Goal: Check status: Check status

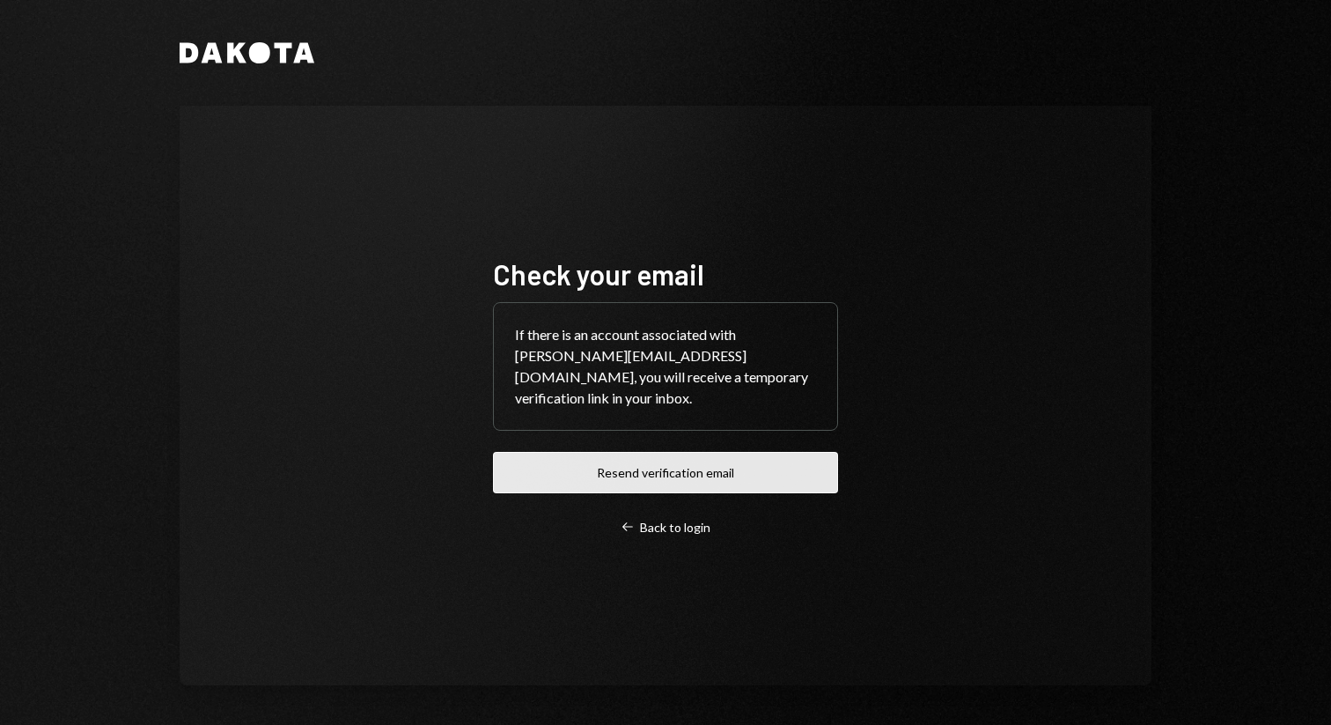
click at [600, 452] on button "Resend verification email" at bounding box center [665, 472] width 345 height 41
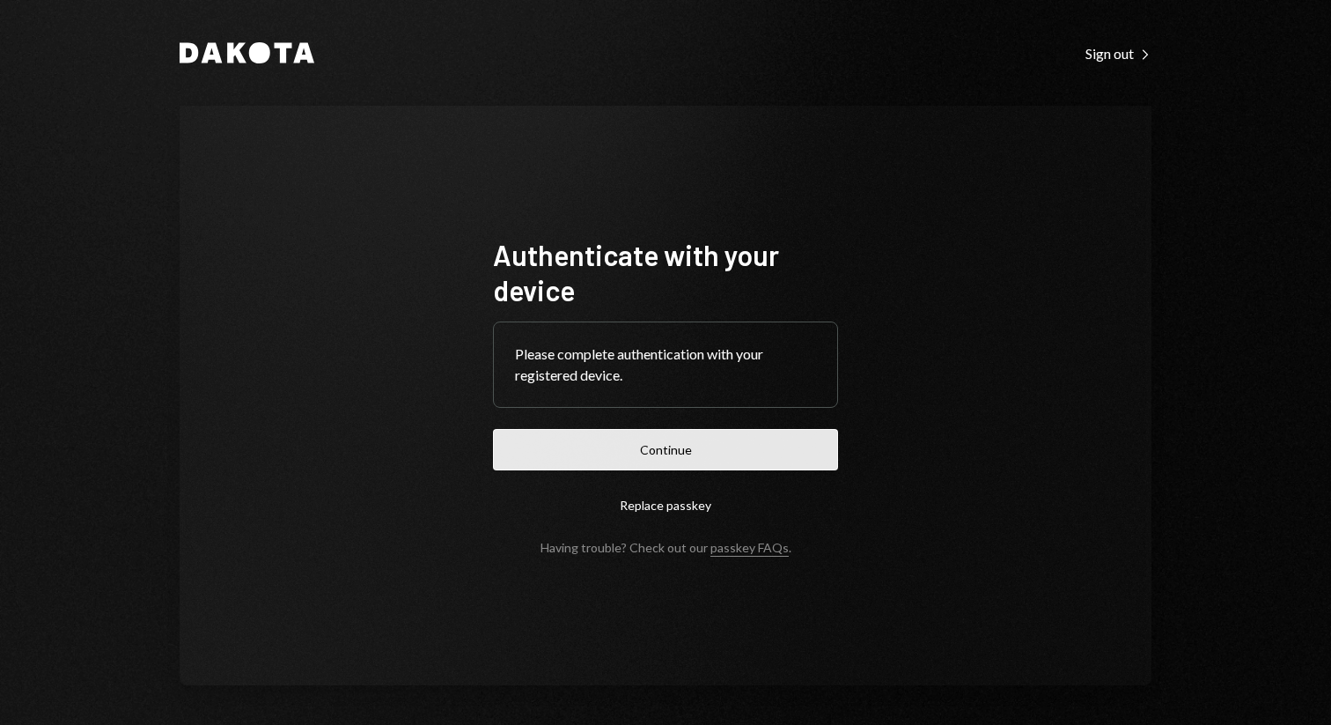
click at [641, 446] on button "Continue" at bounding box center [665, 449] width 345 height 41
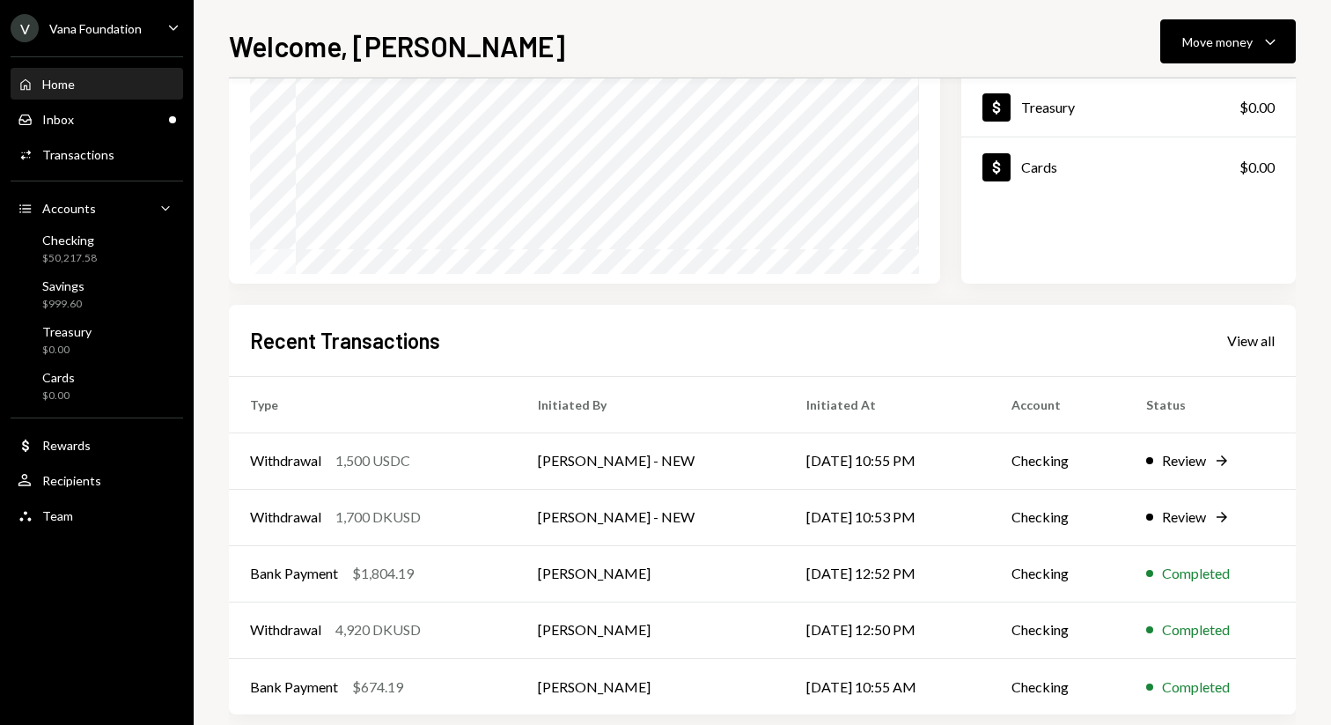
scroll to position [253, 0]
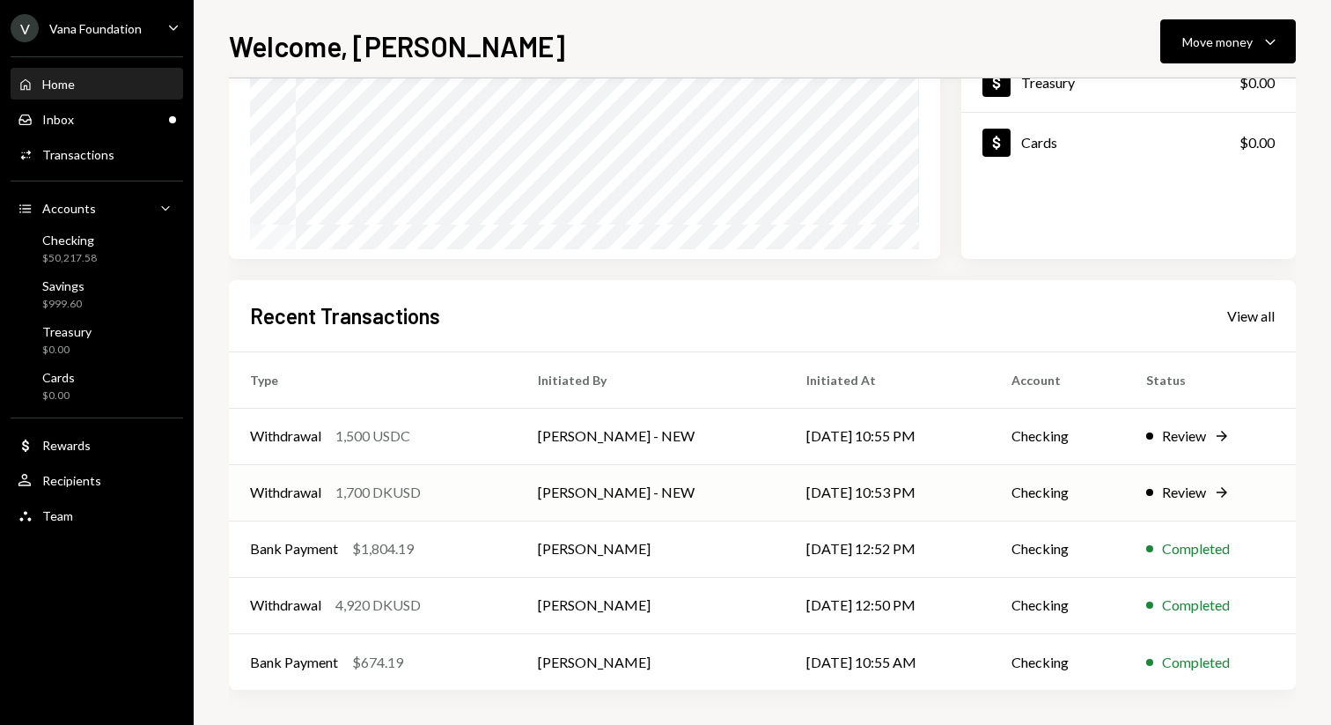
click at [713, 491] on td "[PERSON_NAME] - NEW" at bounding box center [651, 492] width 269 height 56
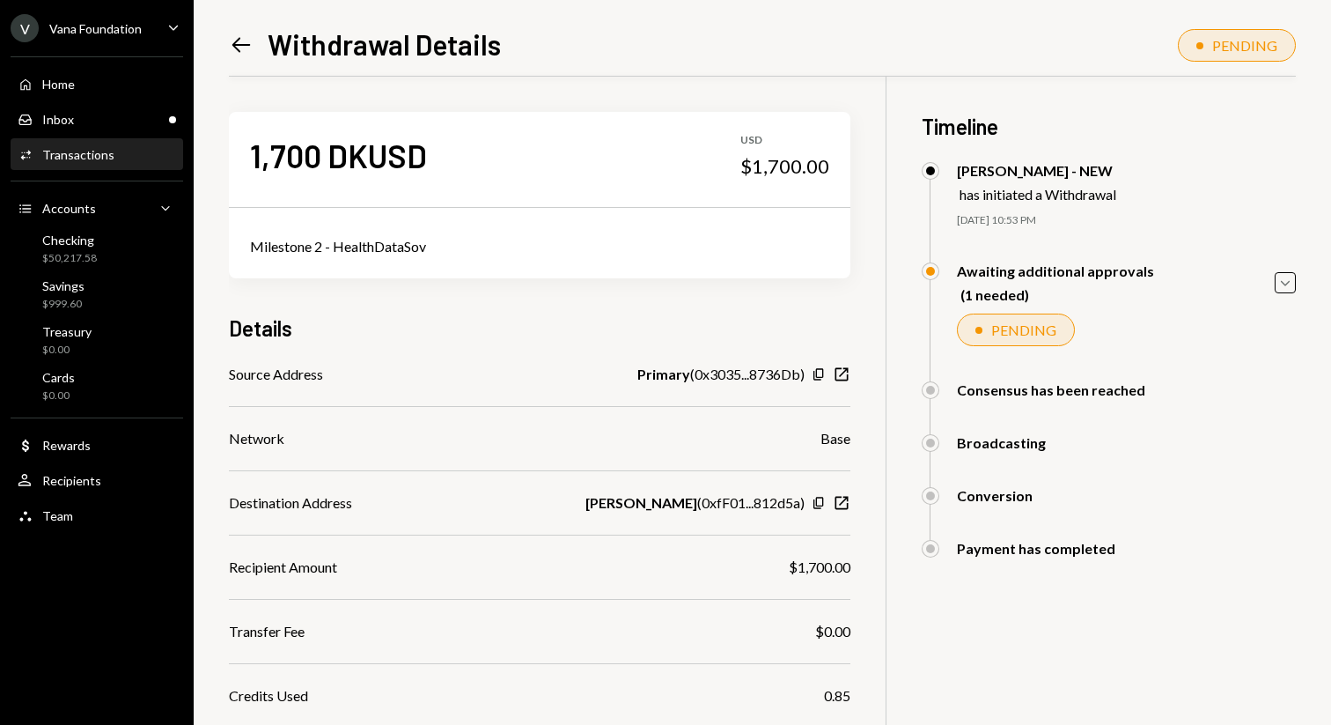
scroll to position [200, 0]
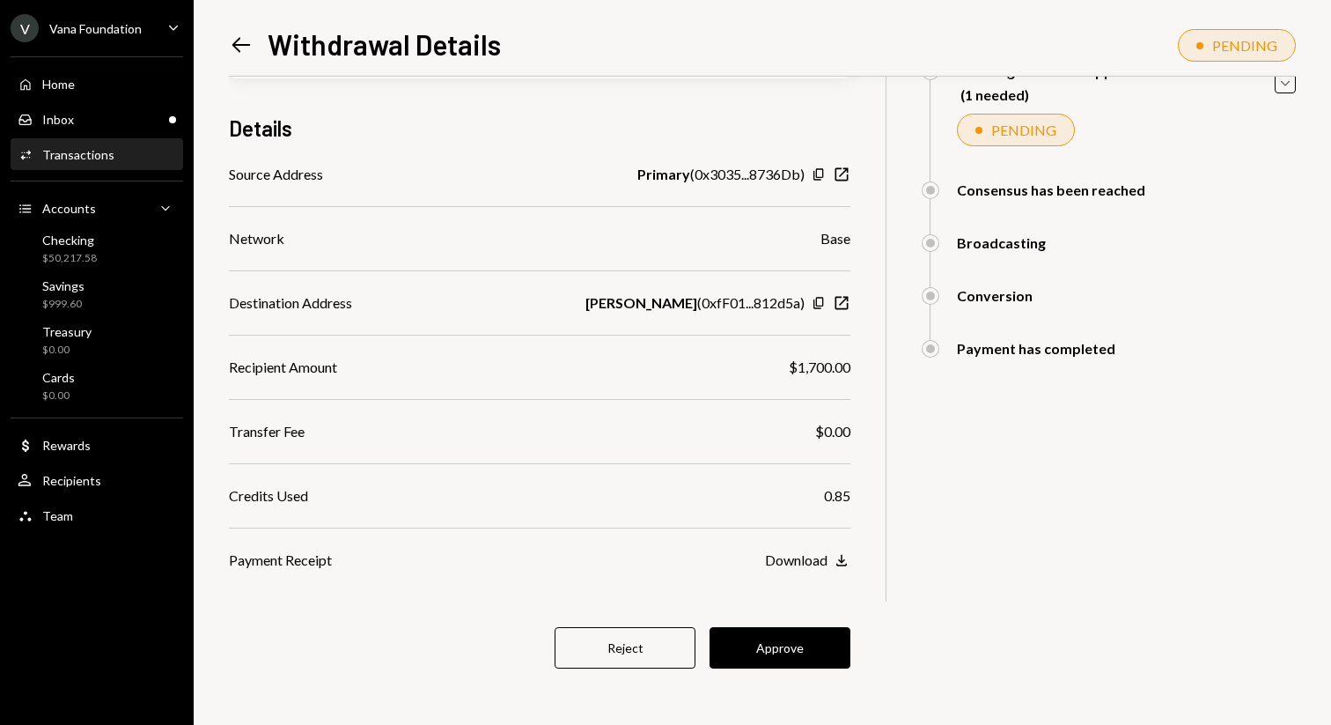
click at [254, 58] on div "Left Arrow Withdrawal Details" at bounding box center [365, 43] width 272 height 35
click at [235, 39] on icon "Left Arrow" at bounding box center [241, 45] width 25 height 25
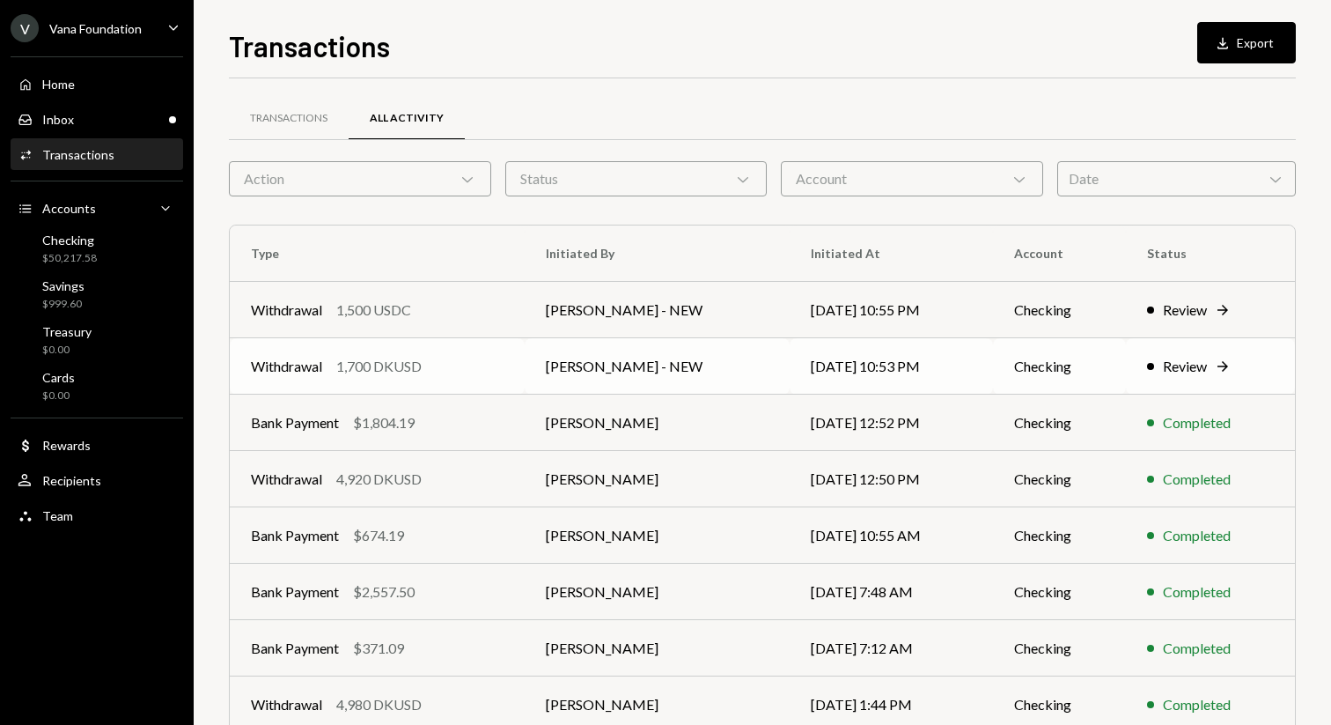
click at [471, 375] on div "Withdrawal 1,700 DKUSD" at bounding box center [377, 366] width 253 height 21
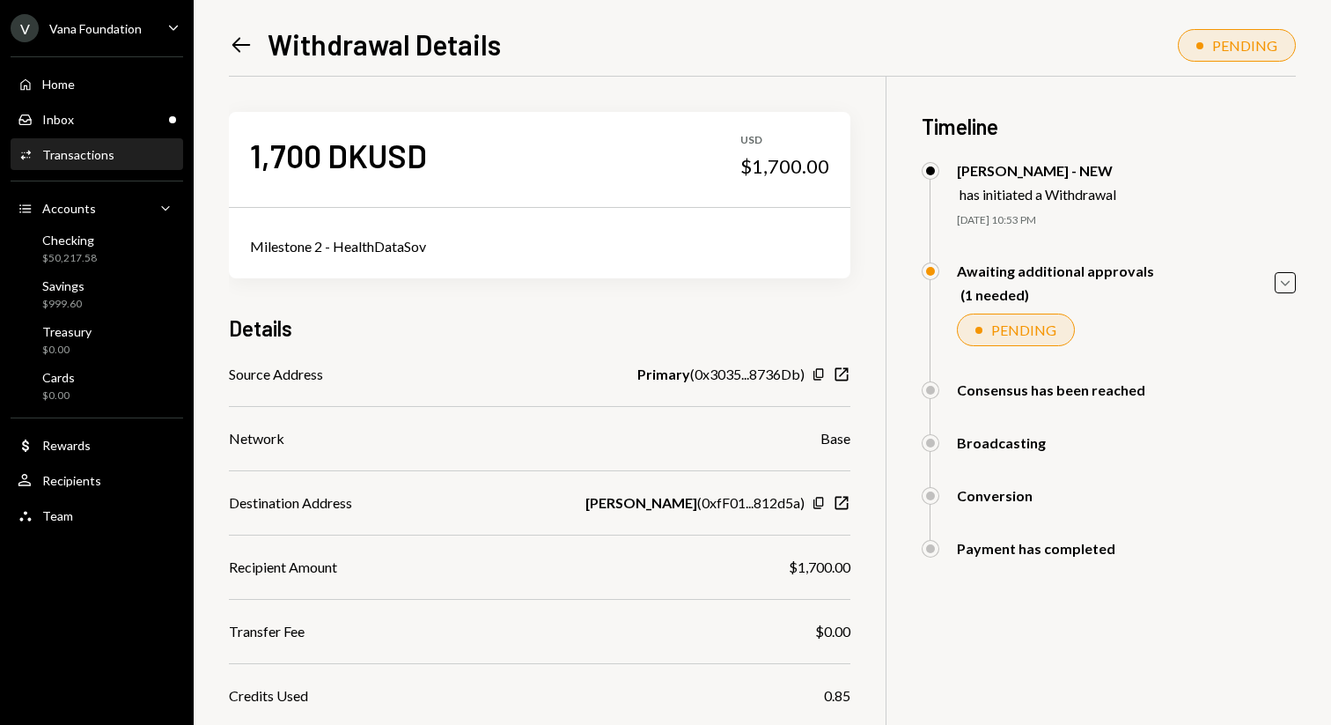
click at [238, 53] on icon "Left Arrow" at bounding box center [241, 45] width 25 height 25
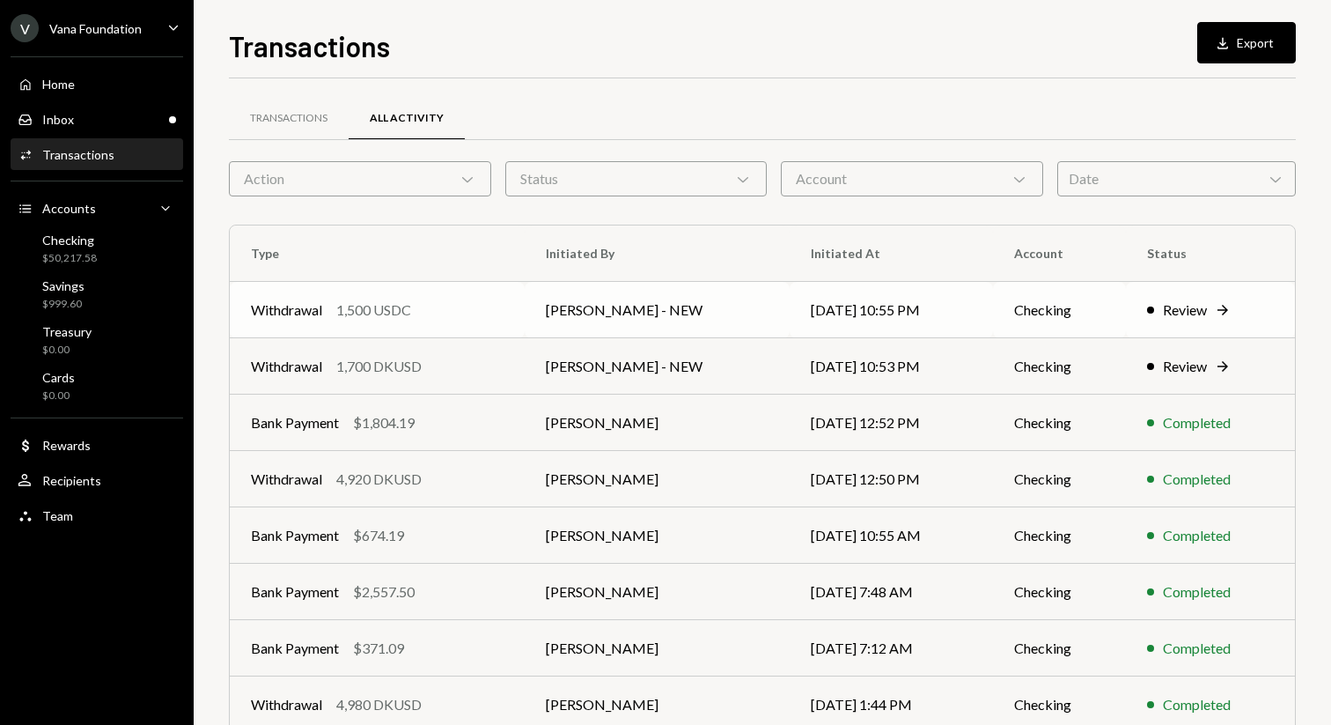
click at [395, 304] on div "1,500 USDC" at bounding box center [373, 309] width 75 height 21
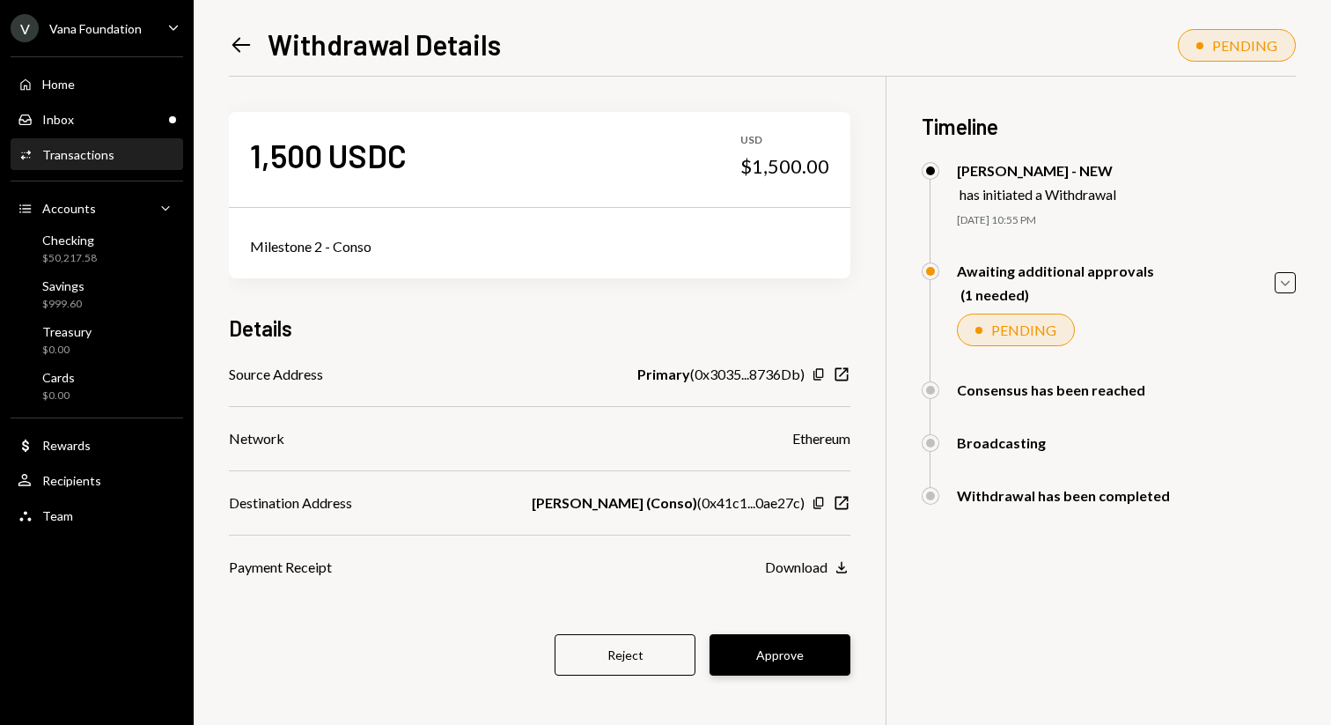
click at [816, 651] on button "Approve" at bounding box center [780, 654] width 141 height 41
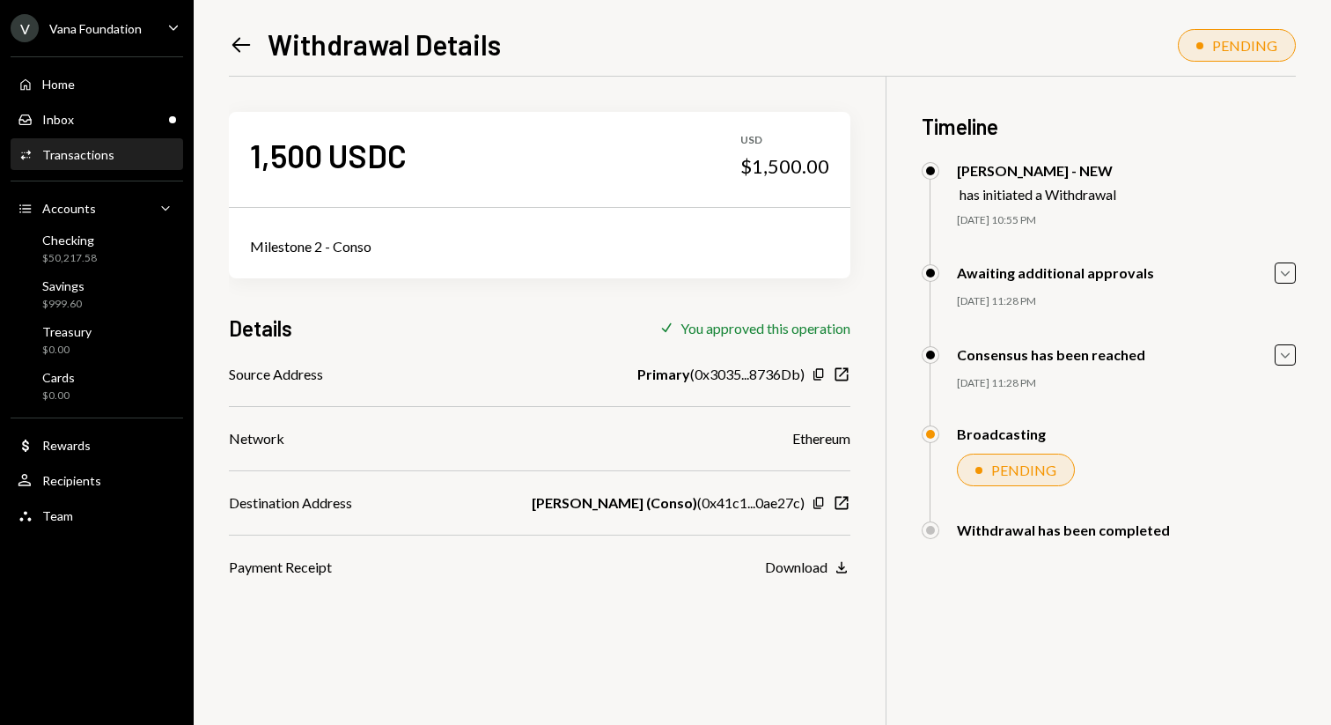
click at [238, 46] on icon "Left Arrow" at bounding box center [241, 45] width 25 height 25
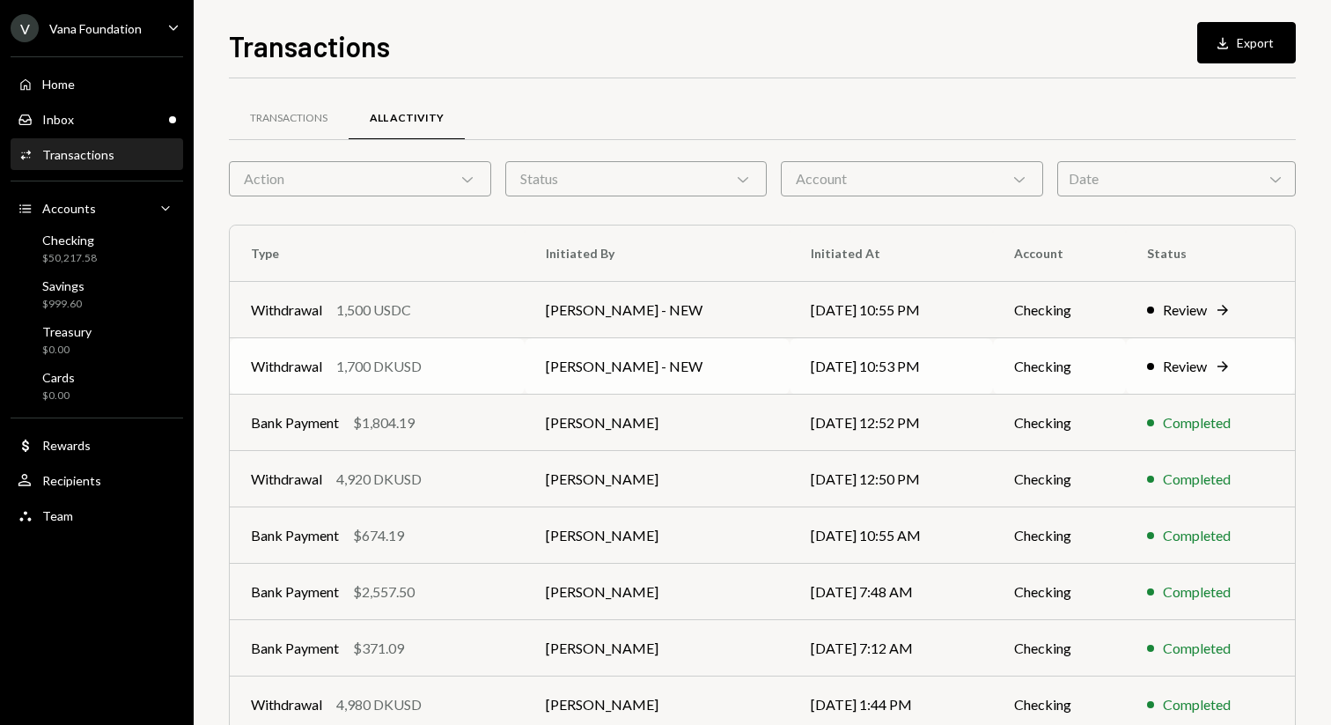
click at [432, 382] on td "Withdrawal 1,700 DKUSD" at bounding box center [377, 366] width 295 height 56
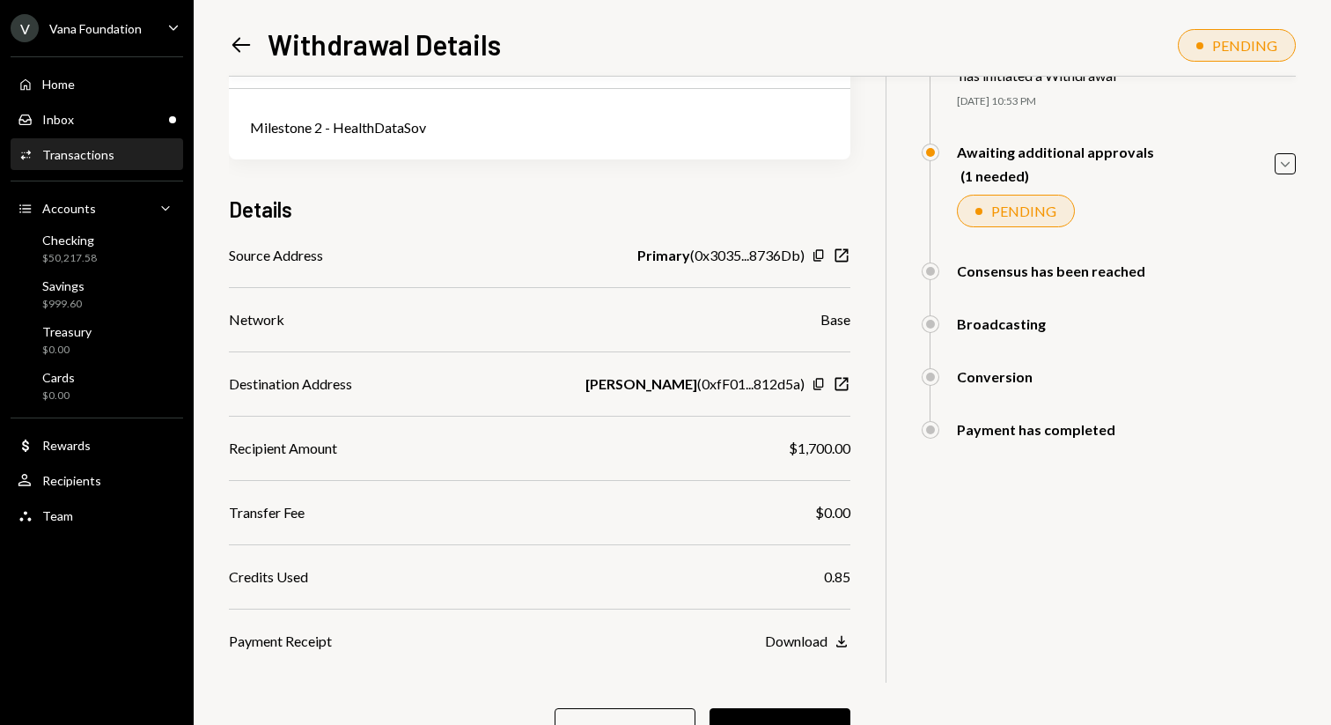
scroll to position [200, 0]
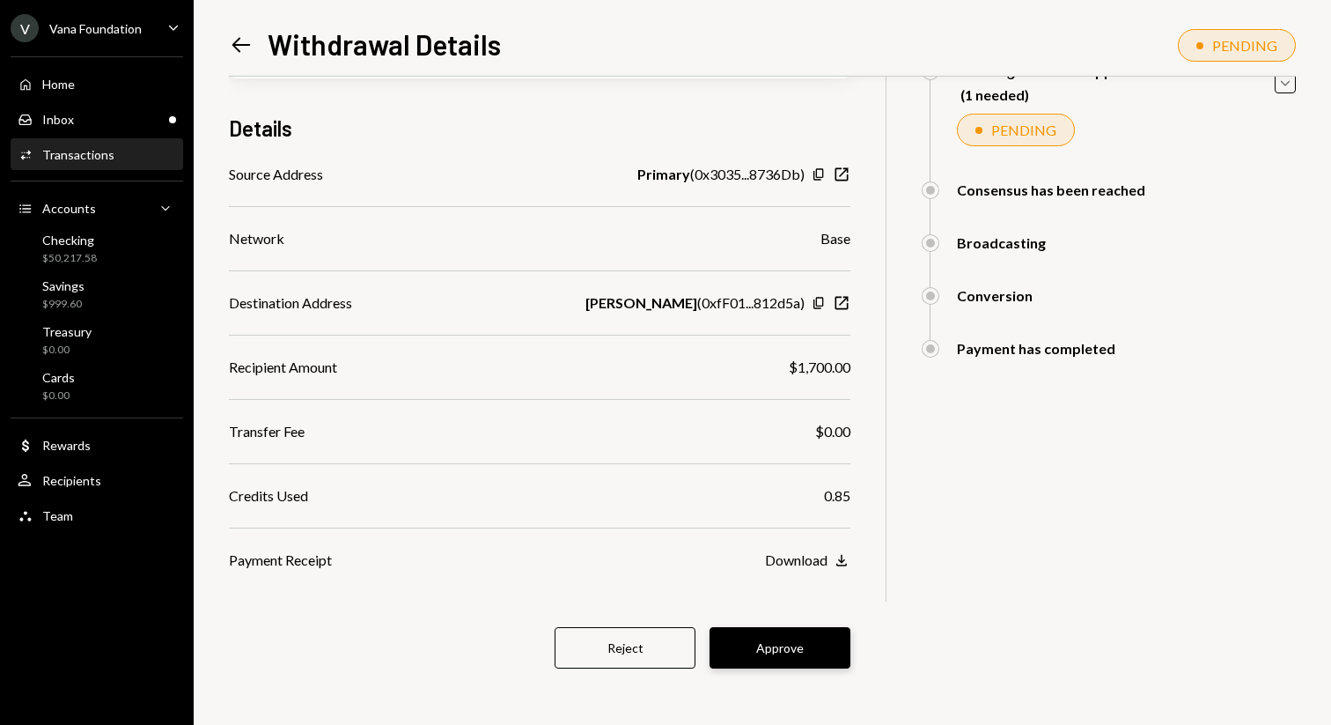
click at [766, 654] on button "Approve" at bounding box center [780, 647] width 141 height 41
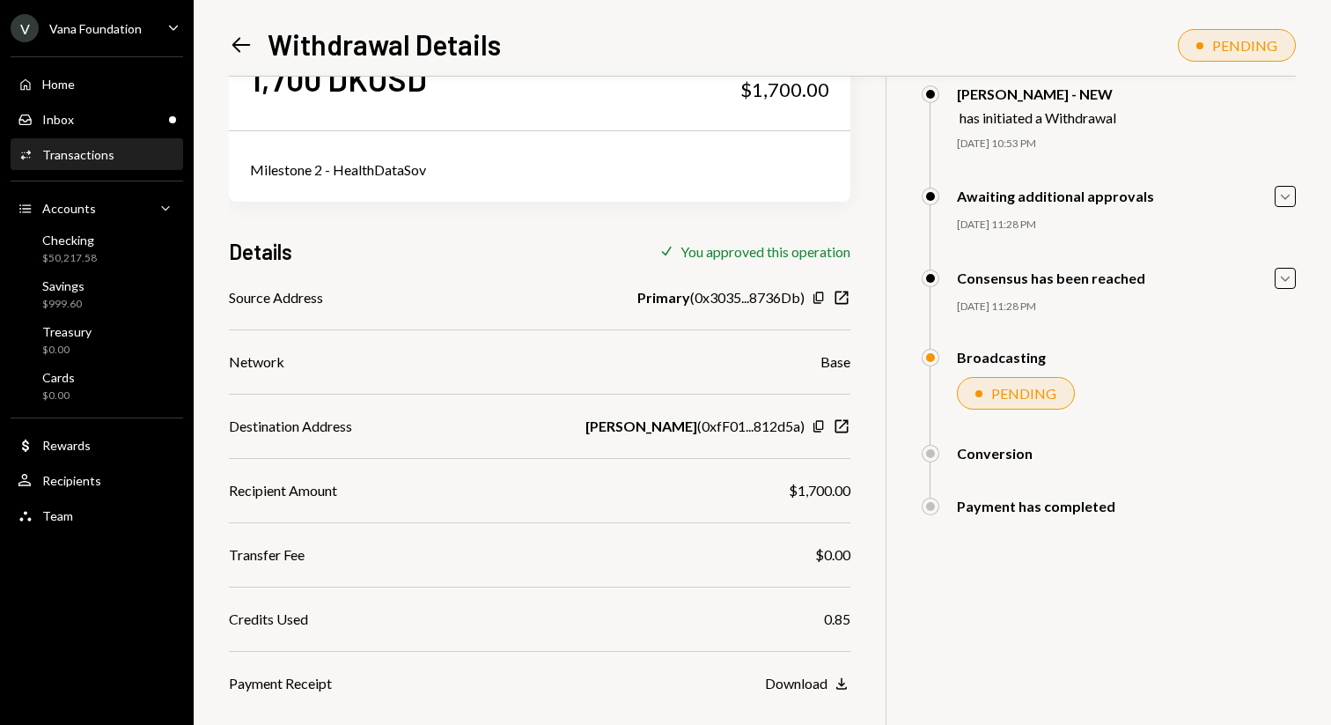
scroll to position [0, 0]
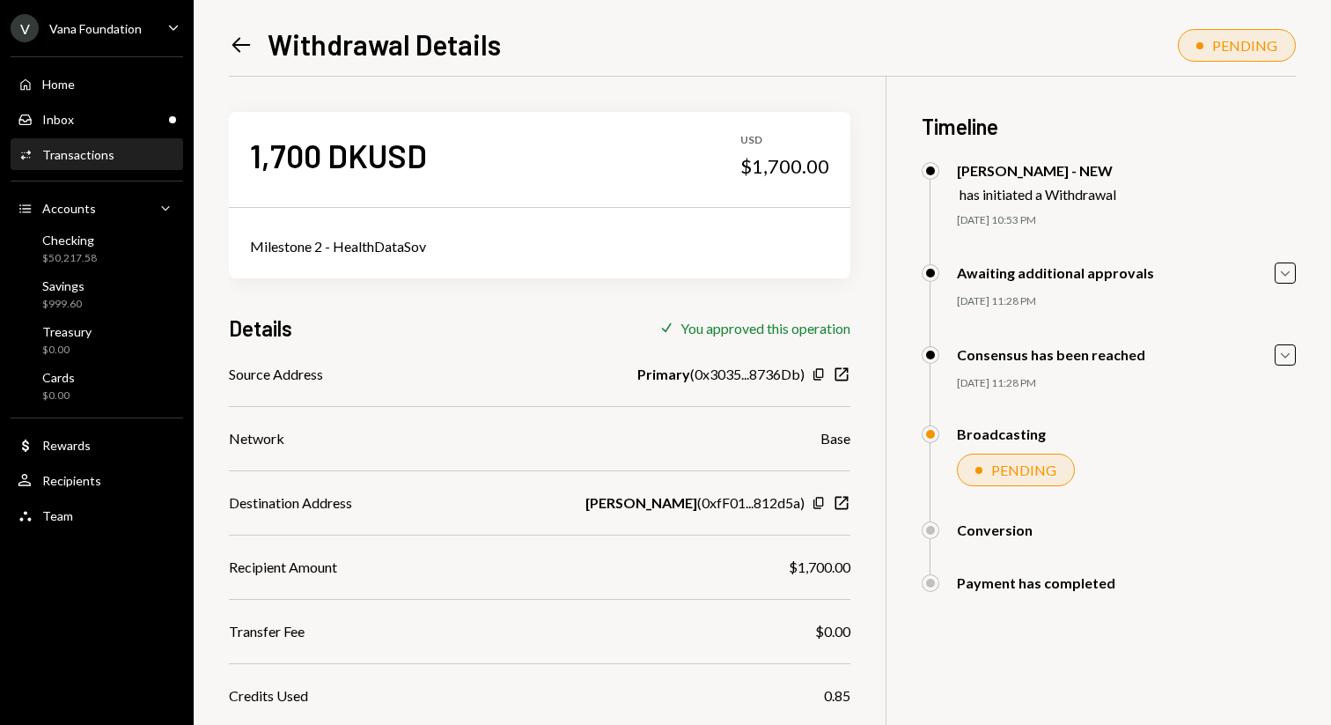
click at [240, 41] on icon "Left Arrow" at bounding box center [241, 45] width 25 height 25
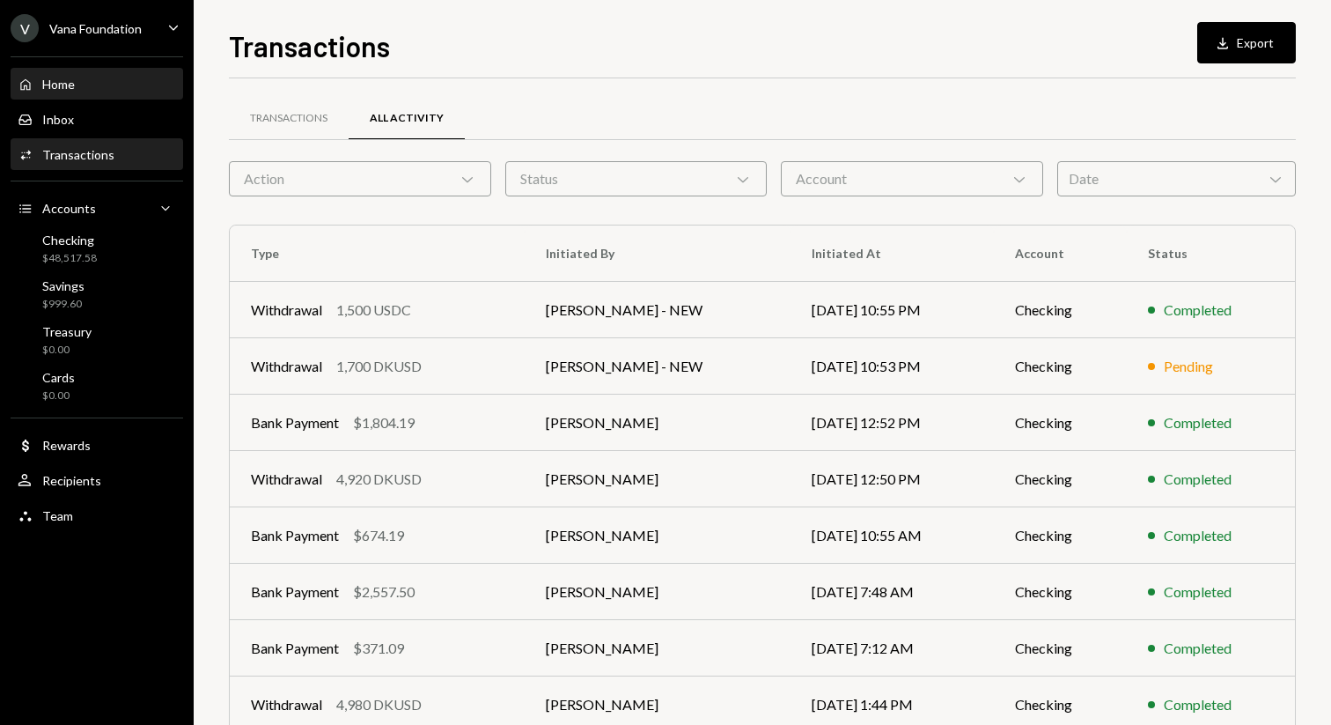
click at [88, 73] on div "Home Home" at bounding box center [97, 85] width 159 height 30
